Goal: Navigation & Orientation: Find specific page/section

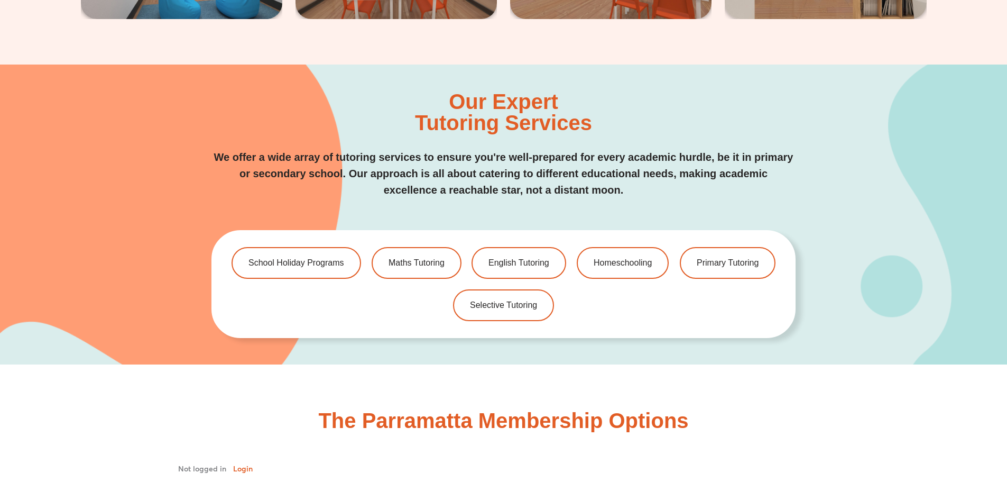
scroll to position [2274, 0]
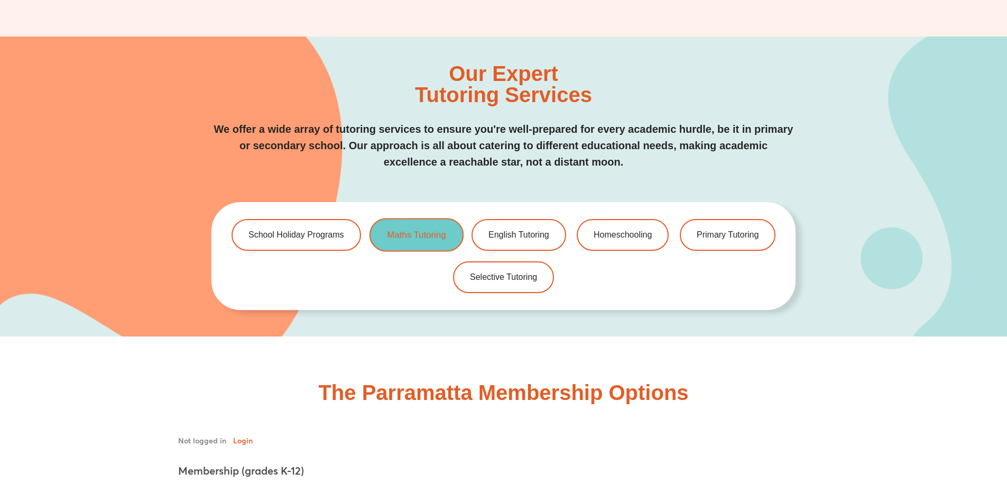
click at [409, 242] on link "Maths Tutoring" at bounding box center [416, 234] width 94 height 33
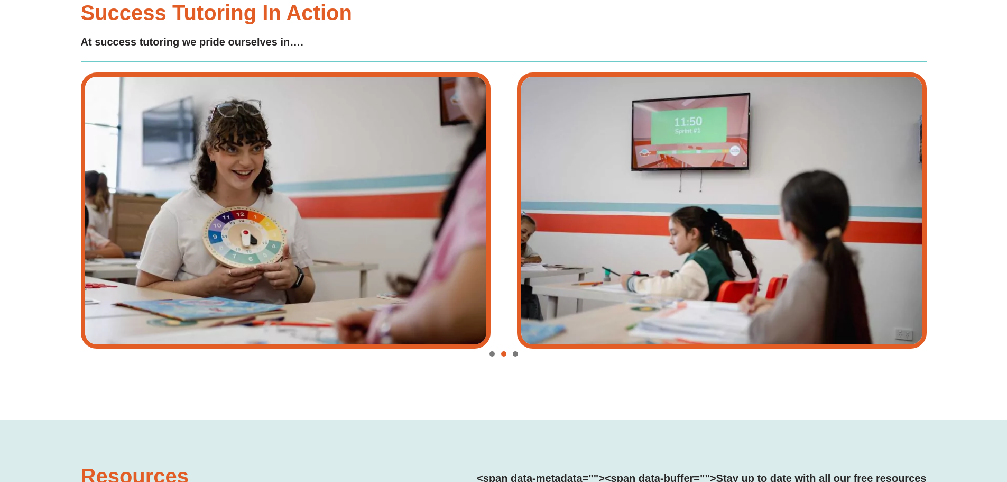
scroll to position [2327, 0]
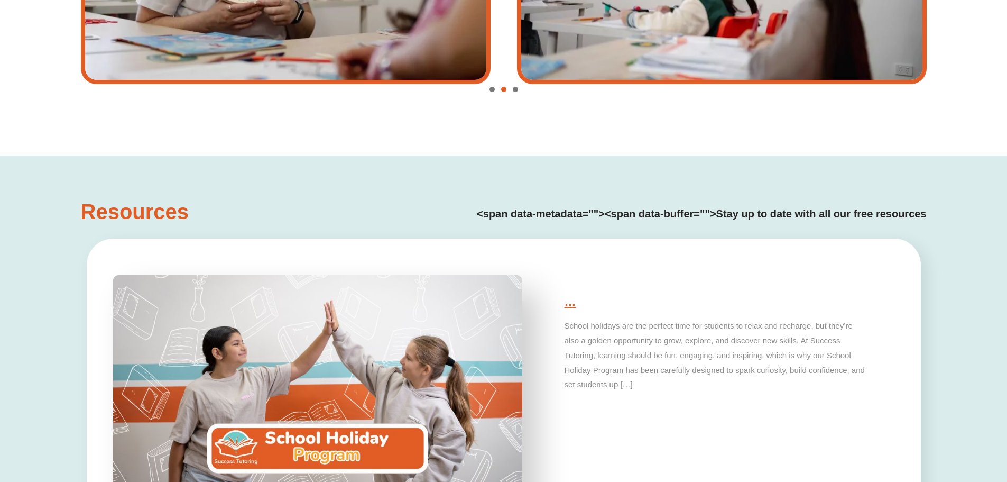
type input "*"
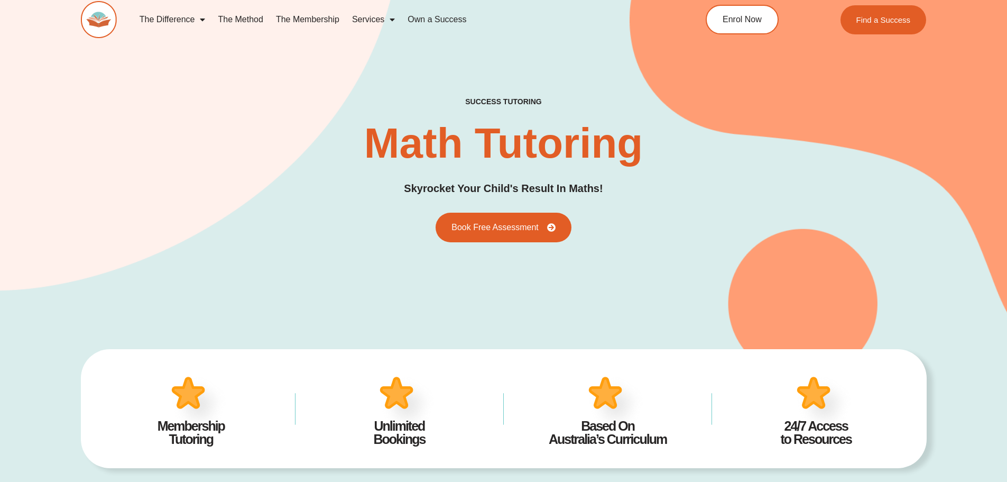
scroll to position [0, 0]
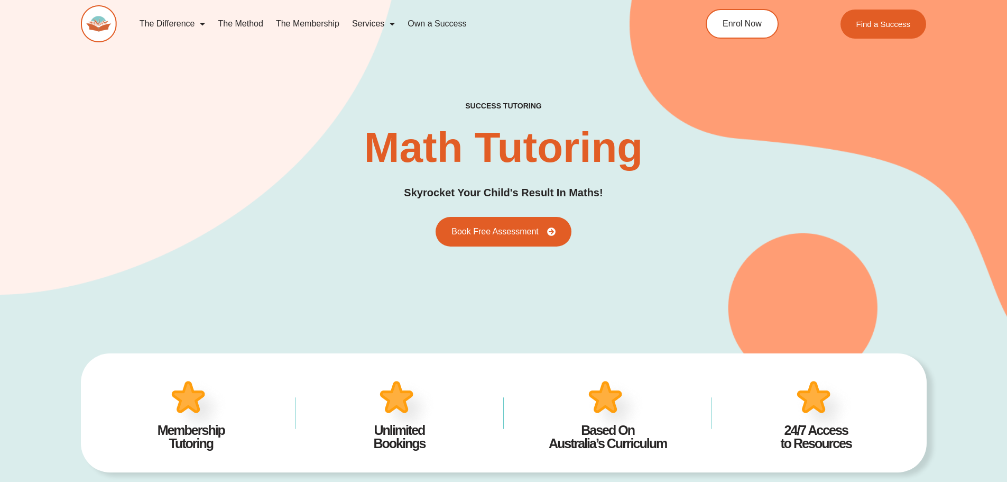
click at [315, 22] on link "The Membership" at bounding box center [308, 24] width 76 height 24
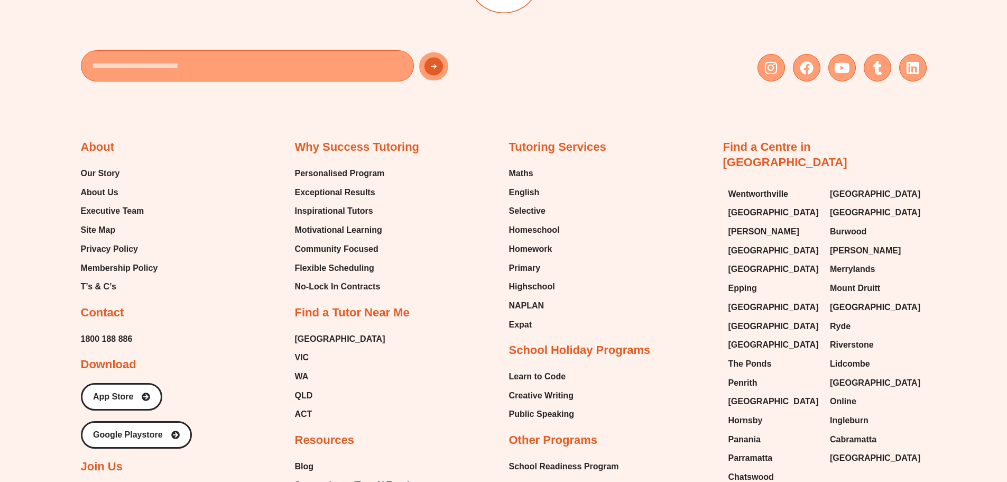
scroll to position [2750, 0]
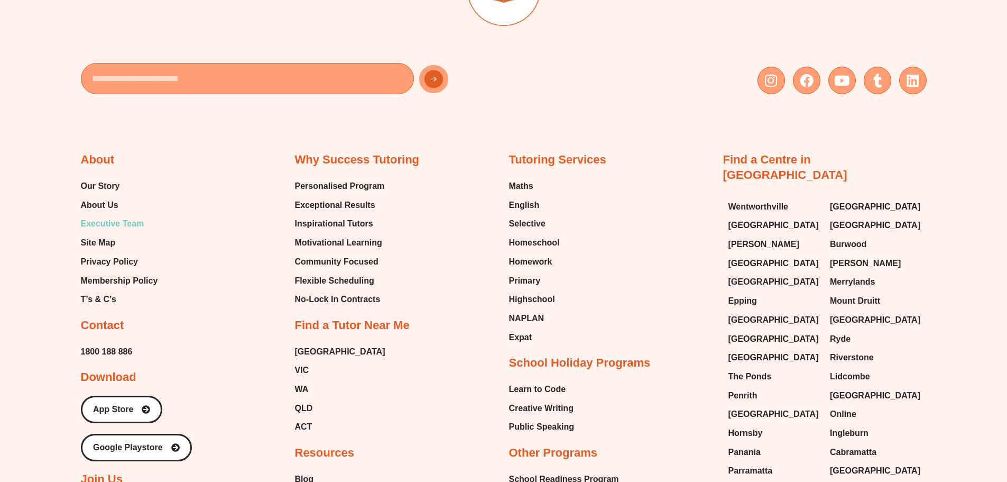
click at [98, 216] on span "Executive Team" at bounding box center [112, 224] width 63 height 16
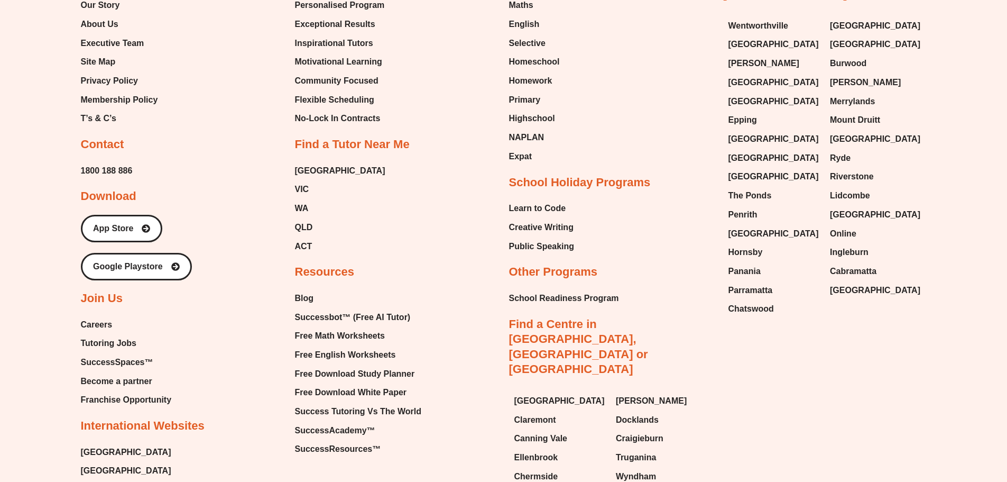
scroll to position [3162, 0]
